Goal: Information Seeking & Learning: Learn about a topic

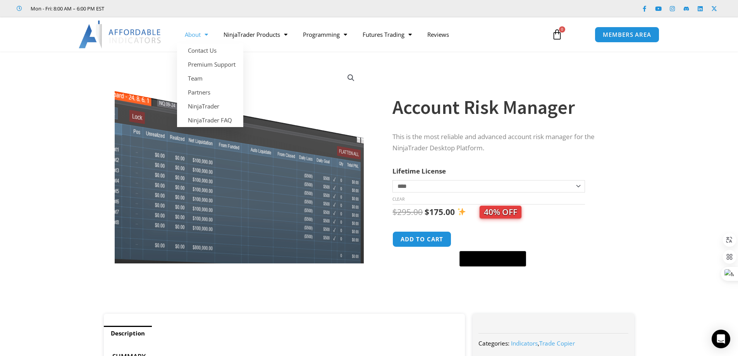
click at [304, 73] on img at bounding box center [224, 185] width 308 height 245
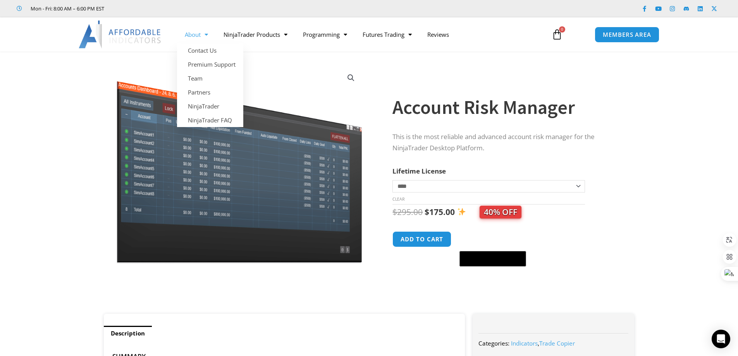
click at [207, 33] on span "Menu" at bounding box center [204, 35] width 7 height 14
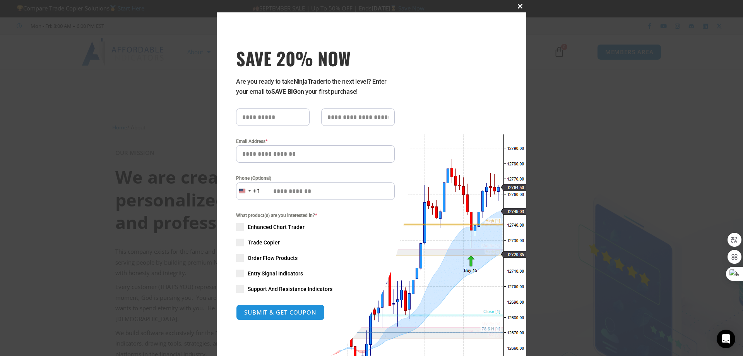
click at [516, 5] on span "SAVE 20% NOW popup" at bounding box center [520, 6] width 12 height 5
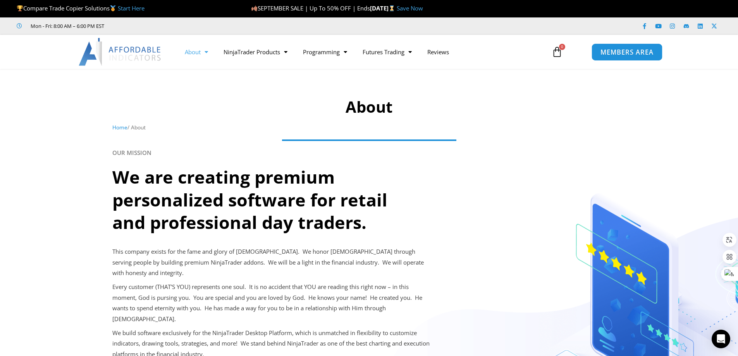
click at [645, 54] on span "MEMBERS AREA" at bounding box center [626, 52] width 53 height 7
click at [622, 57] on link "MEMBERS AREA" at bounding box center [626, 51] width 71 height 17
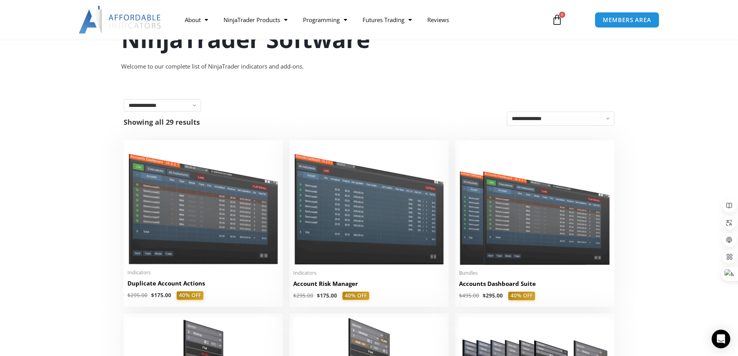
scroll to position [77, 0]
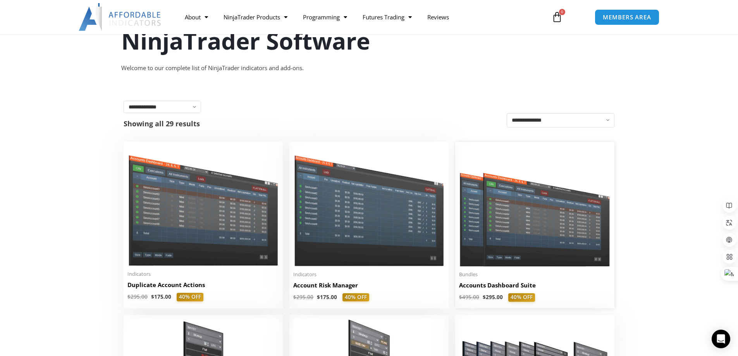
click at [536, 185] on img at bounding box center [534, 206] width 151 height 121
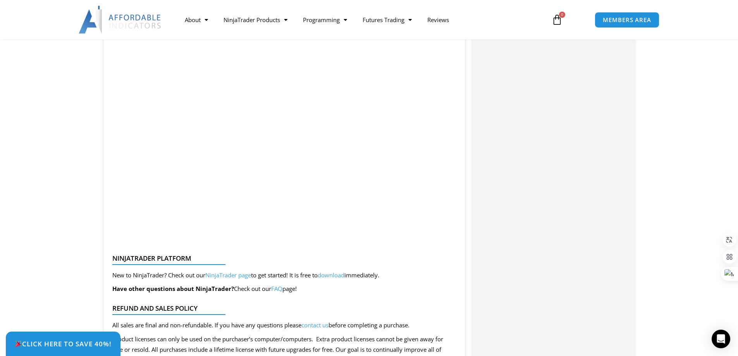
scroll to position [1275, 0]
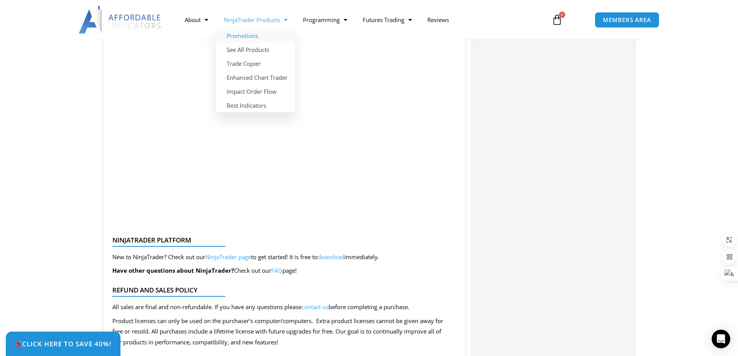
click at [256, 35] on link "Promotions" at bounding box center [255, 36] width 79 height 14
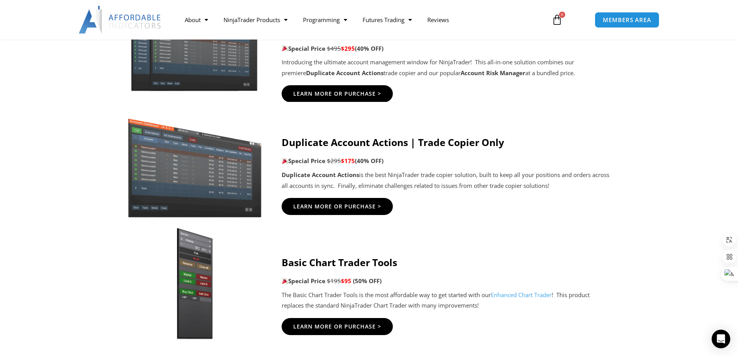
scroll to position [426, 0]
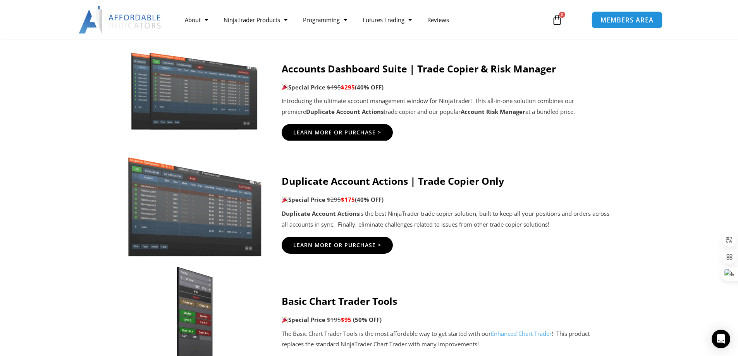
click at [606, 21] on span "MEMBERS AREA" at bounding box center [626, 20] width 53 height 7
